Goal: Task Accomplishment & Management: Manage account settings

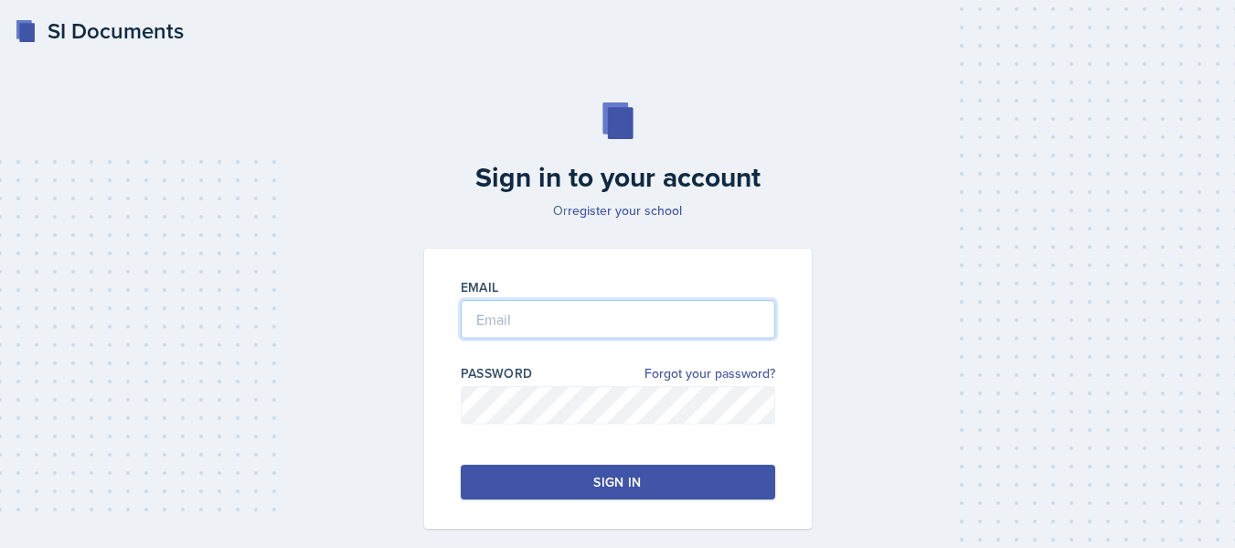
type input "[PERSON_NAME][EMAIL_ADDRESS][PERSON_NAME][DOMAIN_NAME]"
click at [568, 477] on button "Sign in" at bounding box center [618, 481] width 314 height 35
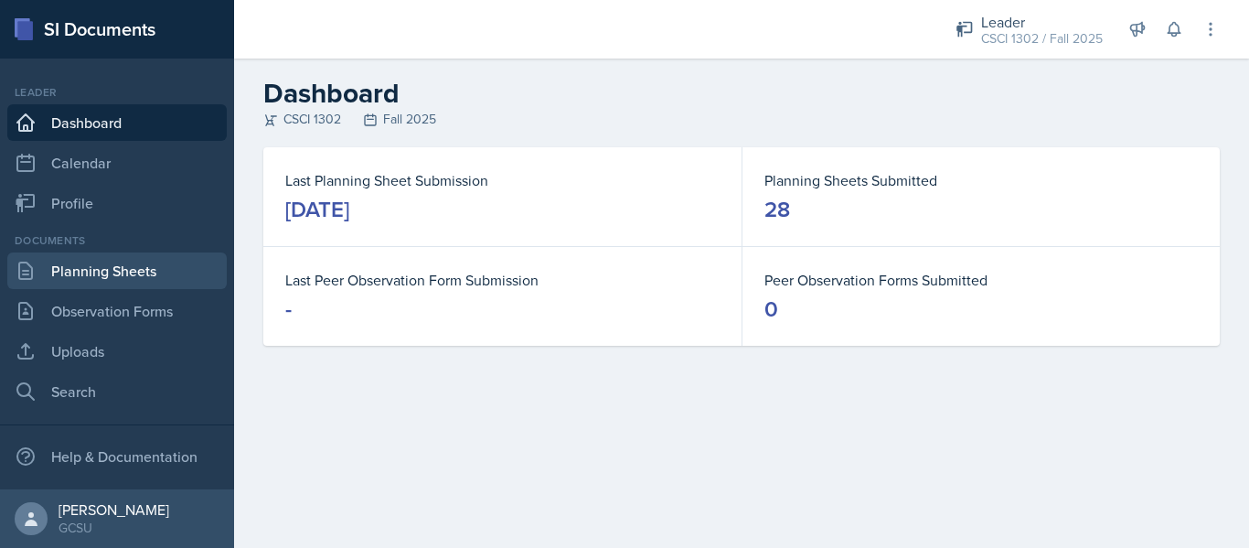
click at [142, 266] on link "Planning Sheets" at bounding box center [116, 270] width 219 height 37
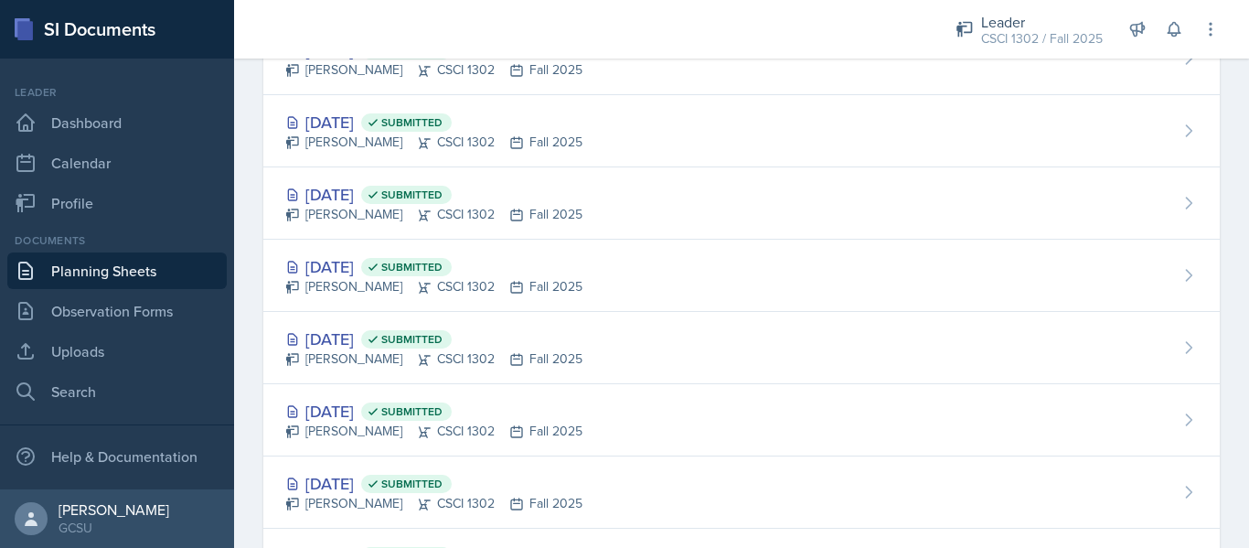
scroll to position [740, 0]
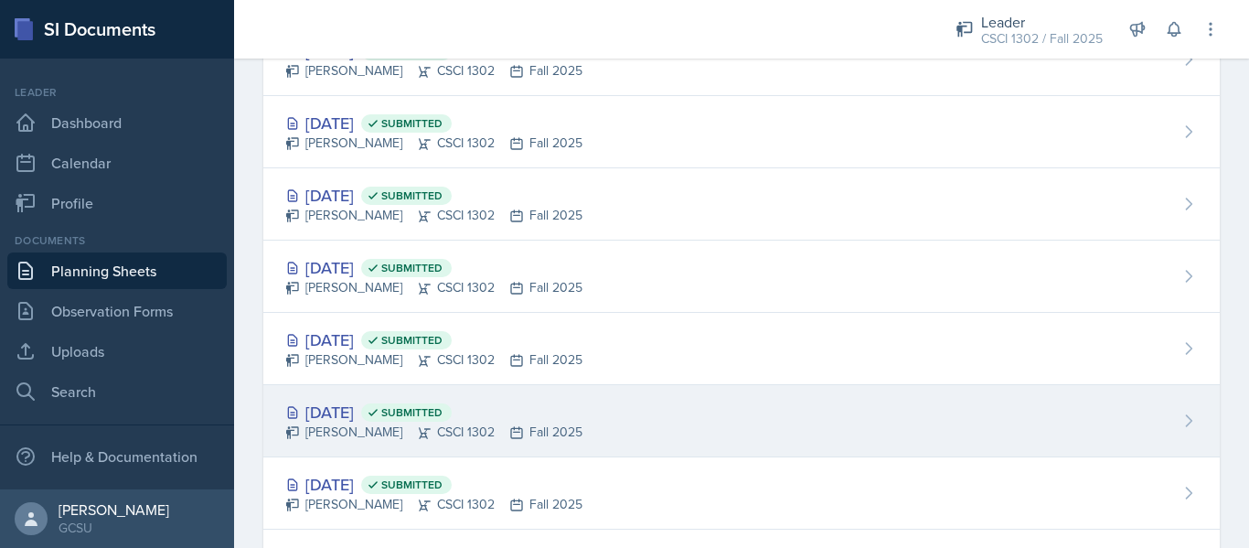
click at [684, 408] on div "[DATE] Submitted [PERSON_NAME] CSCI 1302 Fall 2025" at bounding box center [741, 421] width 956 height 72
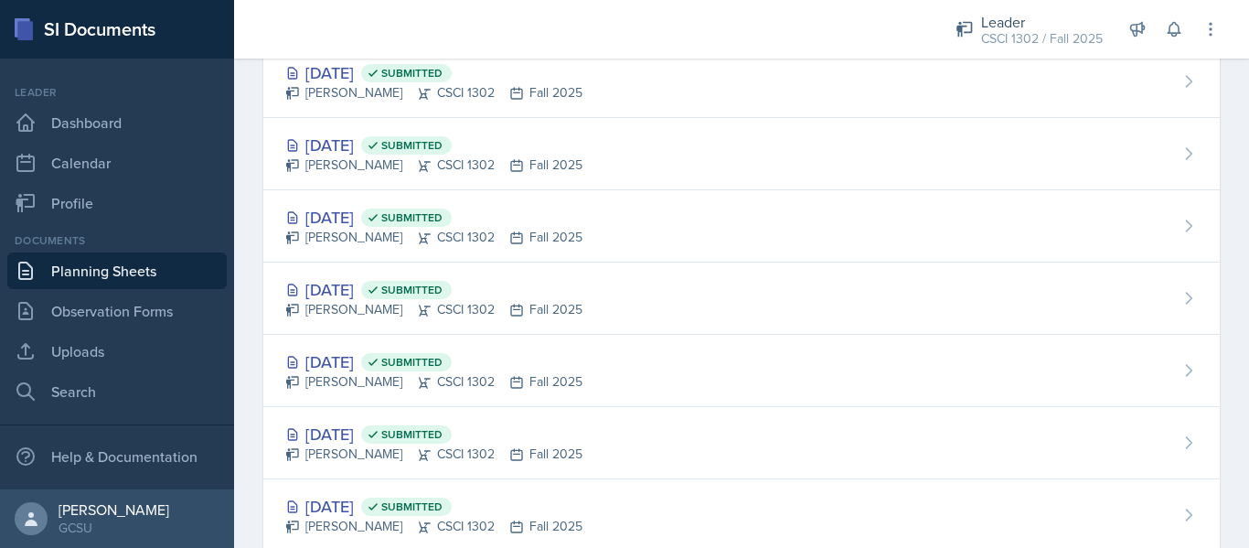
scroll to position [1232, 0]
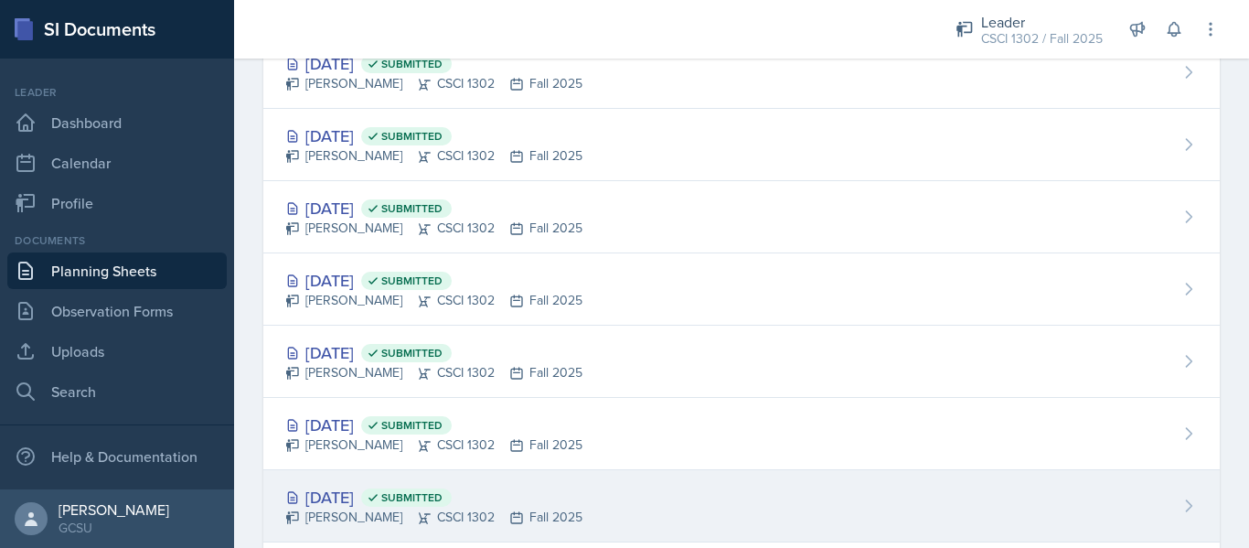
click at [677, 493] on div "[DATE] Submitted [PERSON_NAME] CSCI 1302 Fall 2025" at bounding box center [741, 506] width 956 height 72
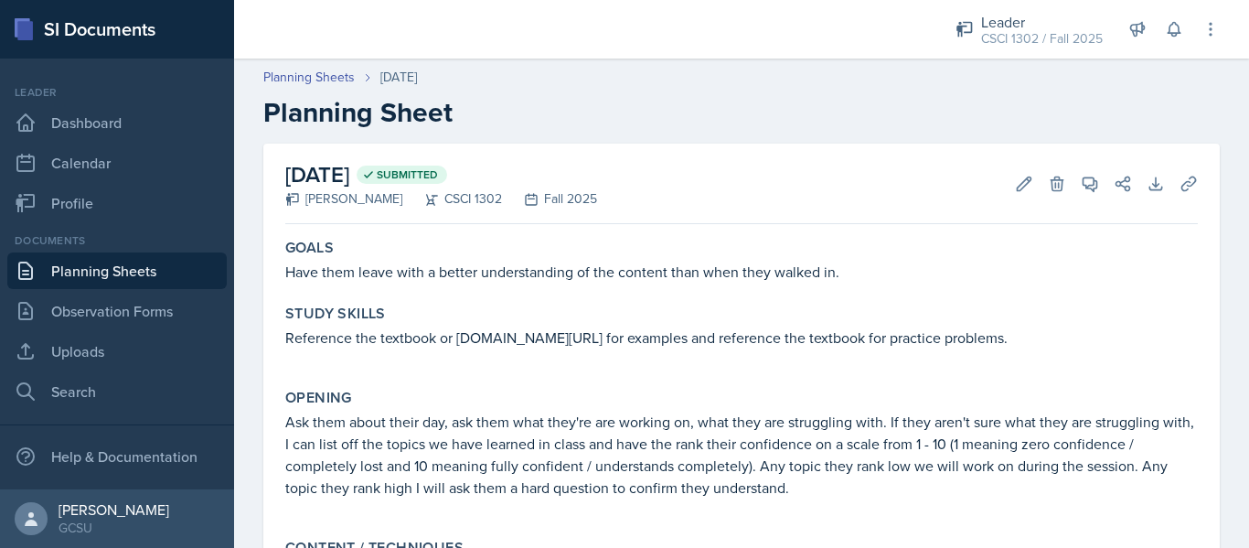
scroll to position [1, 0]
click at [1017, 177] on icon at bounding box center [1024, 183] width 14 height 14
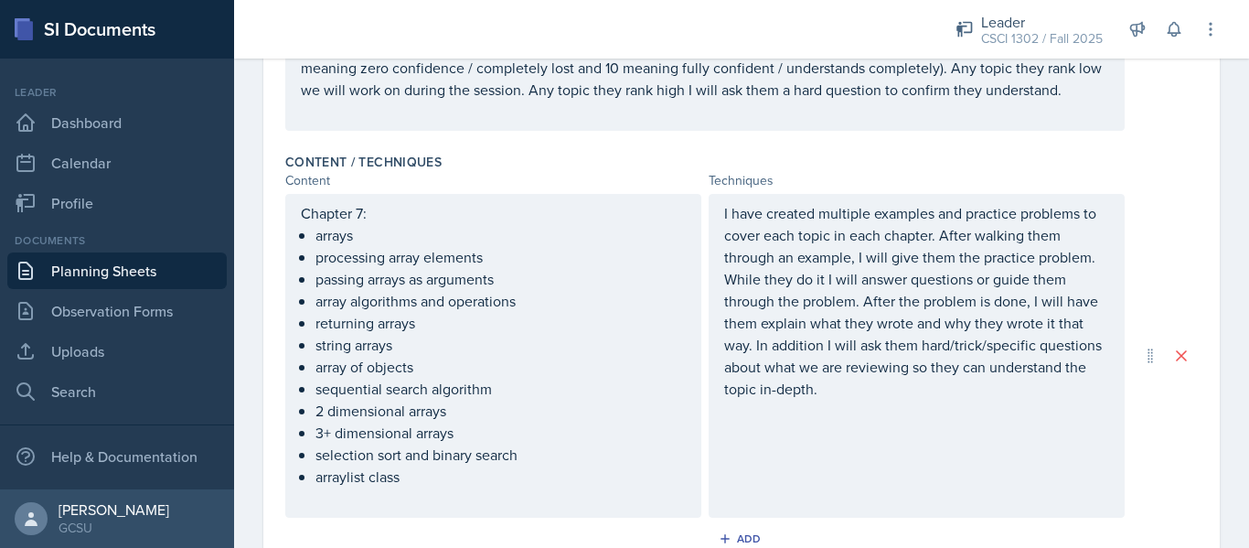
scroll to position [909, 0]
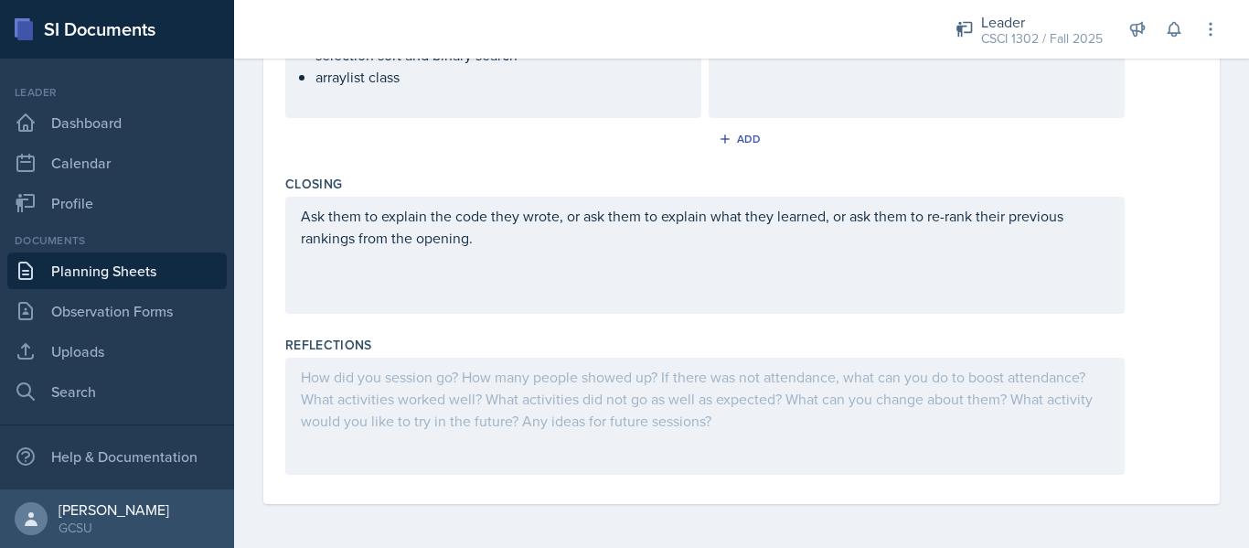
click at [757, 410] on div at bounding box center [704, 415] width 839 height 117
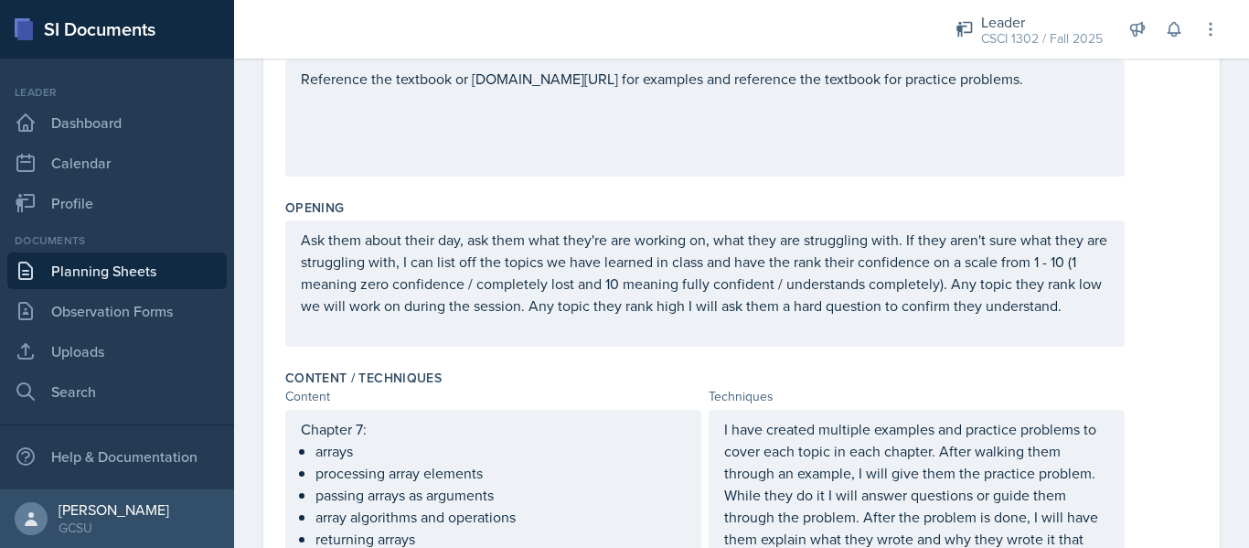
scroll to position [0, 0]
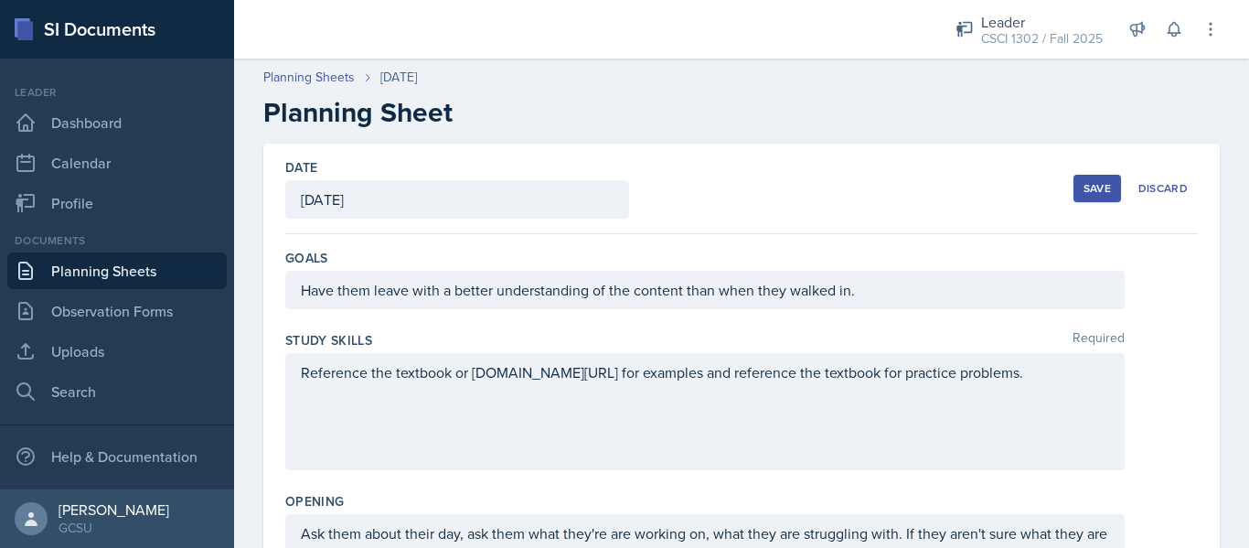
click at [1083, 186] on div "Save" at bounding box center [1096, 188] width 27 height 15
